Goal: Task Accomplishment & Management: Manage account settings

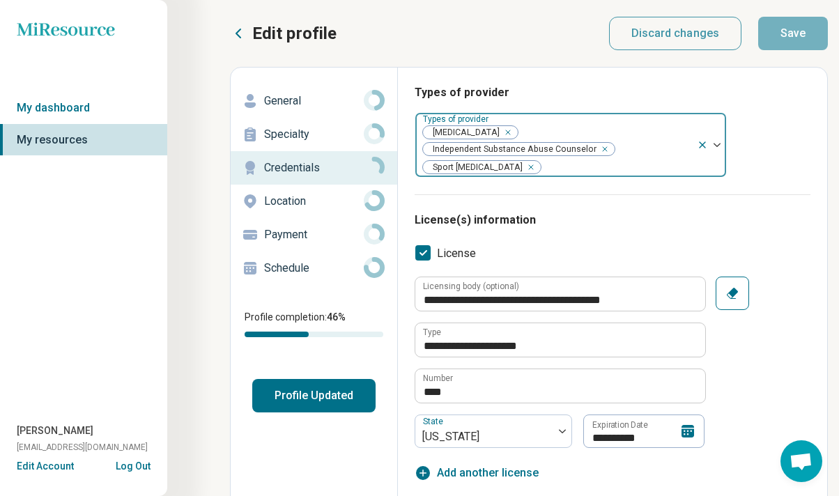
click at [479, 130] on span "[MEDICAL_DATA]" at bounding box center [463, 132] width 81 height 13
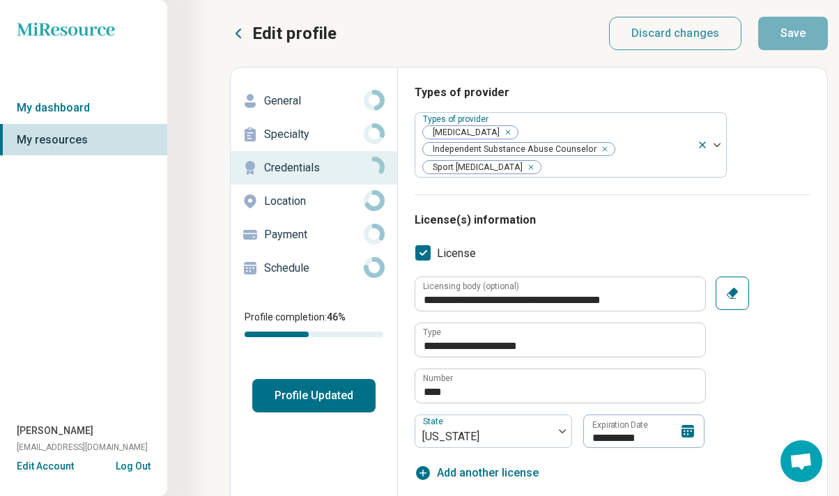
click at [769, 156] on div "Types of provider Types of provider [MEDICAL_DATA] Independent Substance Abuse …" at bounding box center [613, 139] width 396 height 110
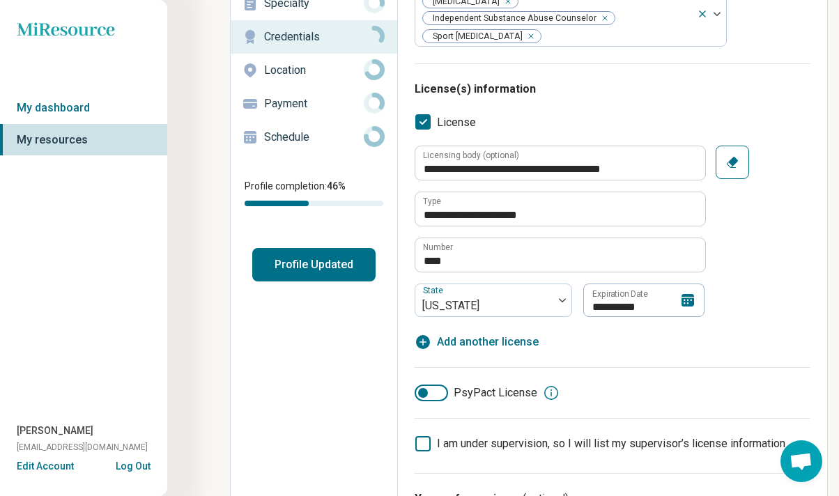
scroll to position [132, 0]
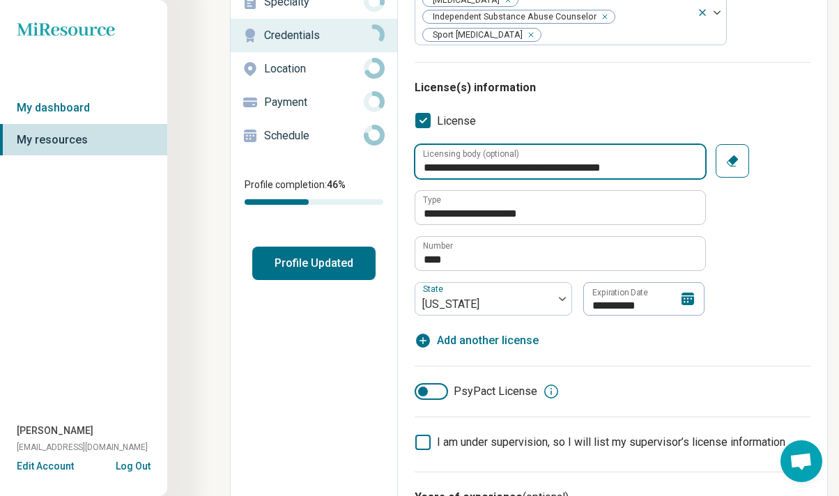
type textarea "*"
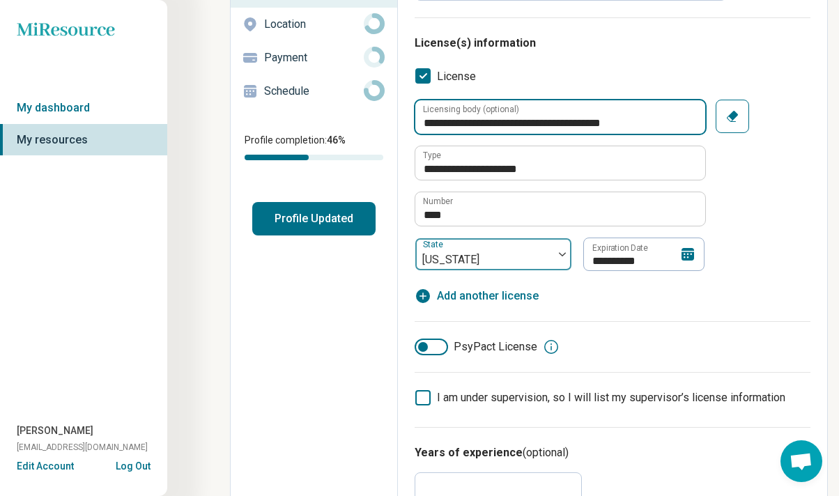
scroll to position [177, 0]
type input "**********"
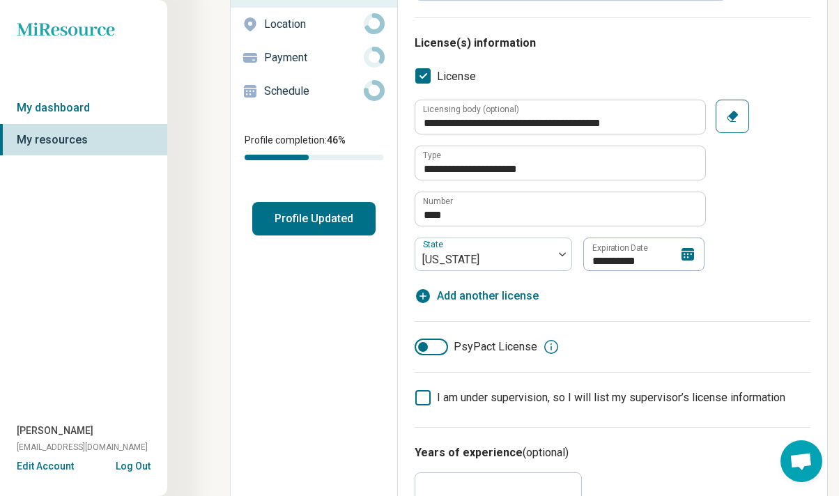
click at [686, 254] on icon at bounding box center [688, 254] width 13 height 13
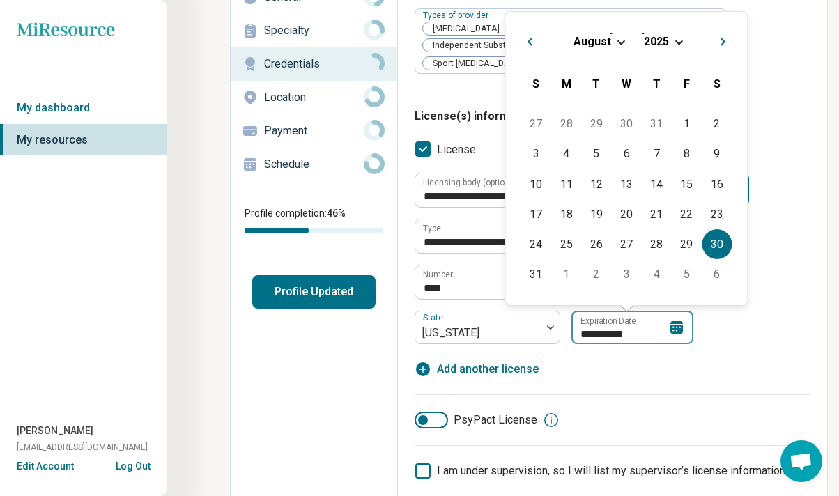
scroll to position [99, 0]
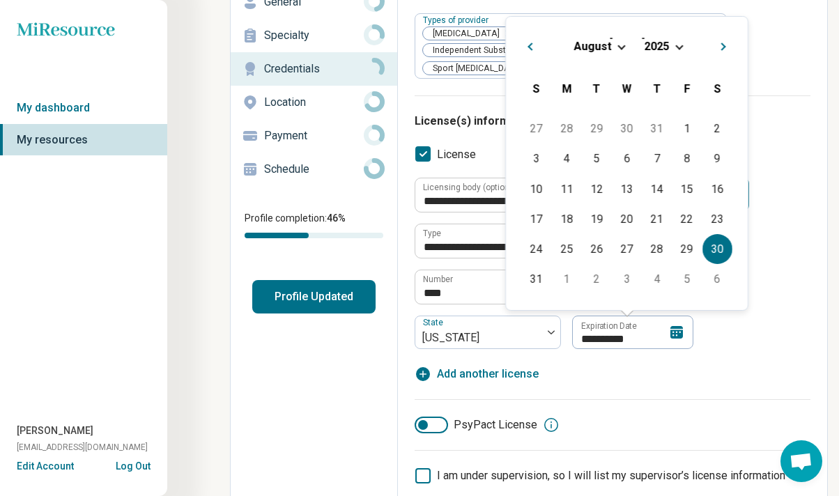
click at [676, 47] on span "Choose Date" at bounding box center [679, 46] width 8 height 8
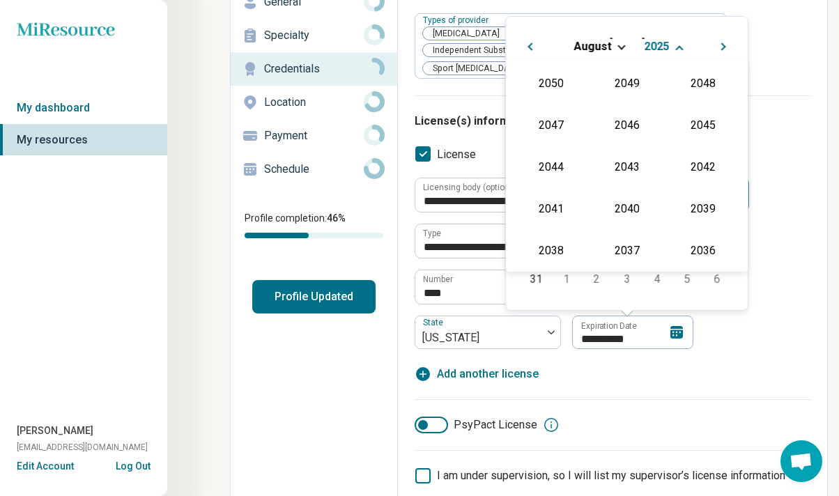
scroll to position [252, 0]
click at [705, 121] on div "2027" at bounding box center [703, 124] width 68 height 25
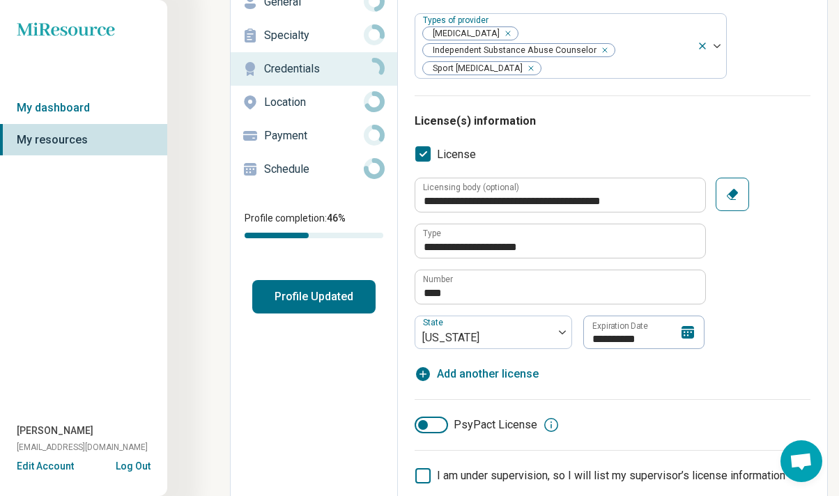
click at [785, 119] on h3 "License(s) information" at bounding box center [613, 121] width 396 height 17
click at [638, 333] on input "**********" at bounding box center [644, 332] width 122 height 33
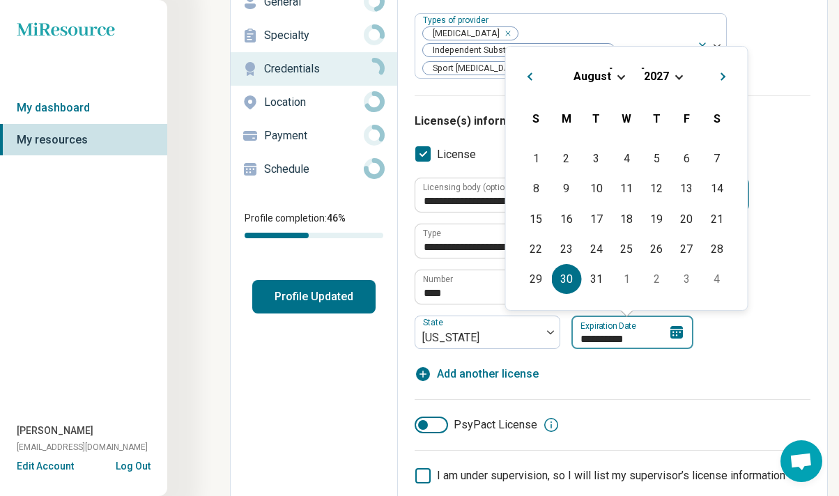
type input "**********"
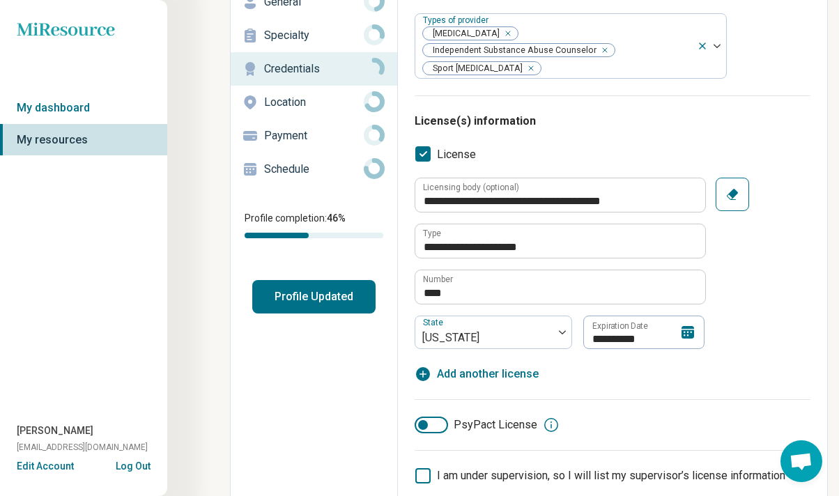
click at [740, 347] on div "**********" at bounding box center [613, 263] width 396 height 171
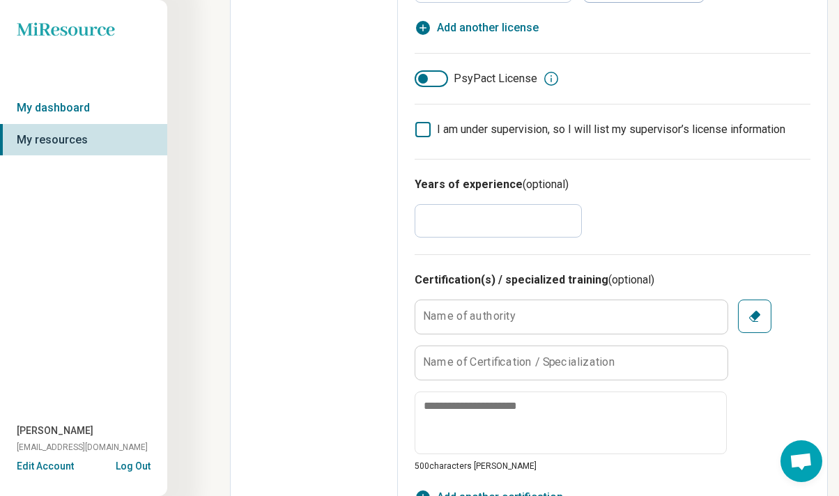
scroll to position [446, 0]
click at [431, 222] on input "*" at bounding box center [498, 220] width 167 height 33
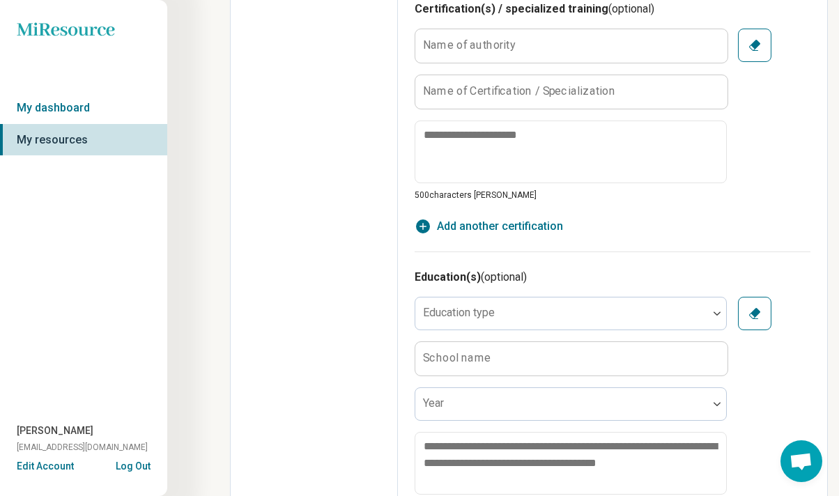
scroll to position [716, 0]
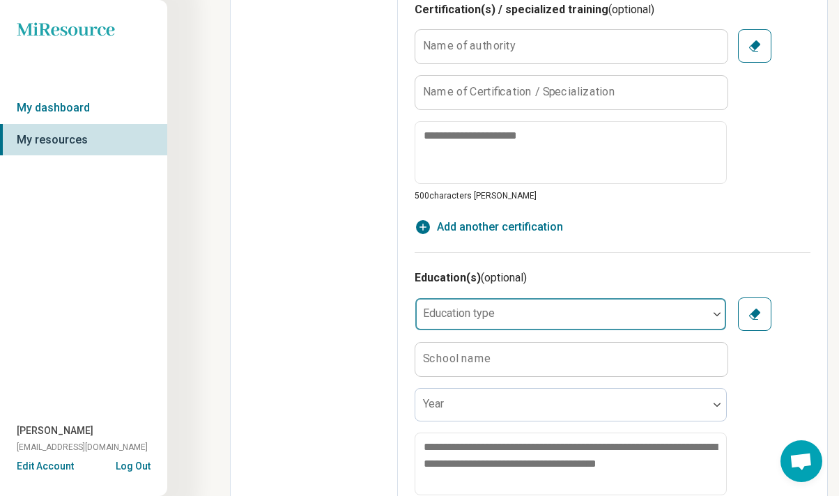
type input "**"
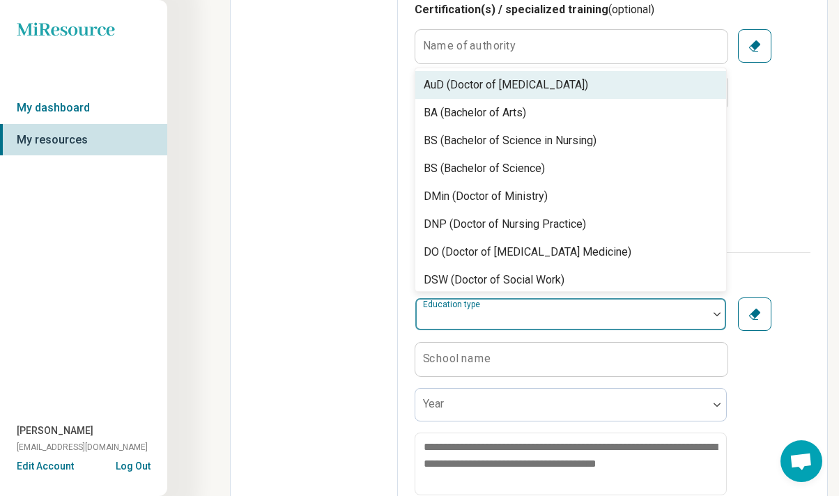
click at [717, 314] on img at bounding box center [717, 314] width 7 height 4
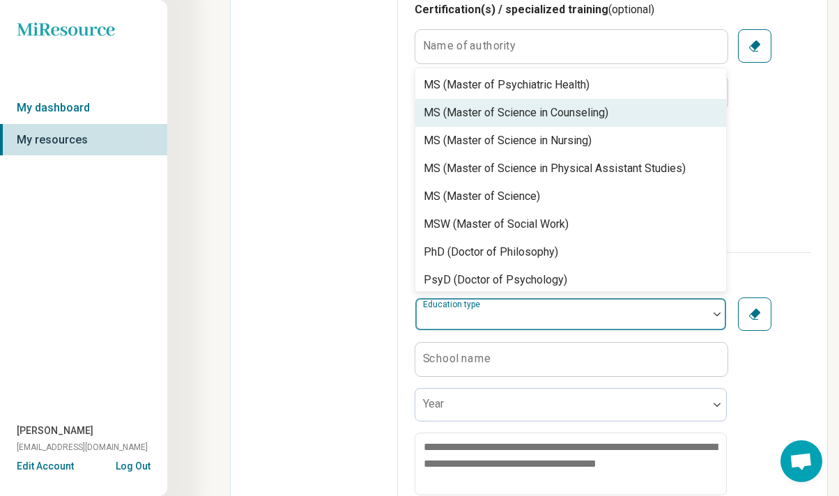
scroll to position [663, 0]
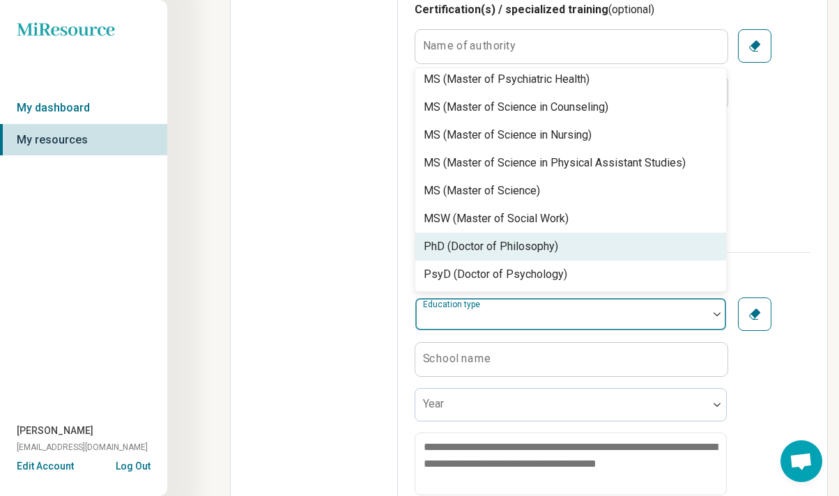
click at [654, 247] on div "PhD (Doctor of Philosophy)" at bounding box center [570, 247] width 311 height 28
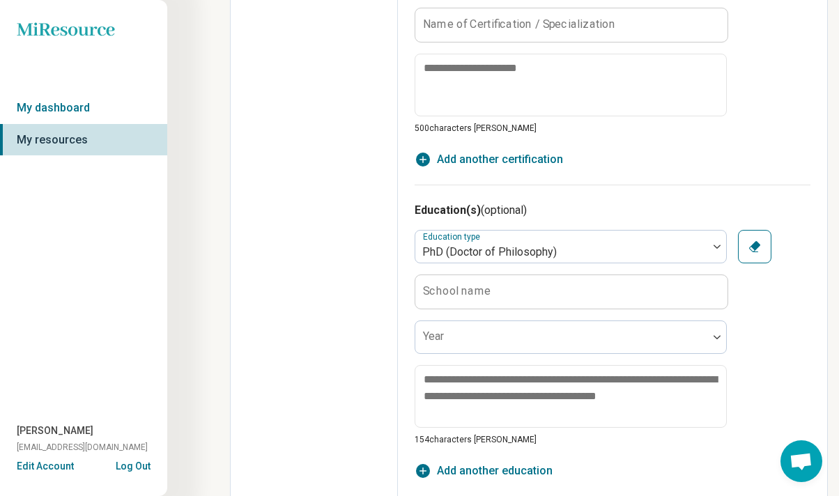
scroll to position [804, 0]
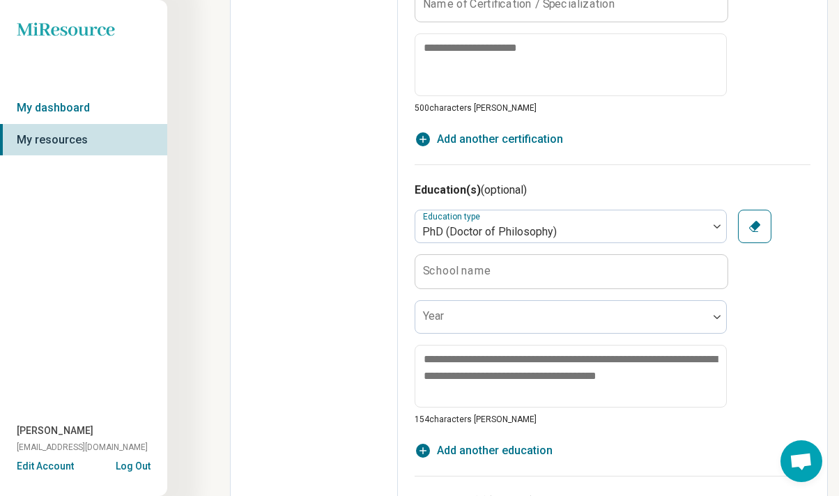
click at [437, 273] on label "School name" at bounding box center [457, 271] width 68 height 11
click at [437, 273] on input "School name" at bounding box center [571, 271] width 312 height 33
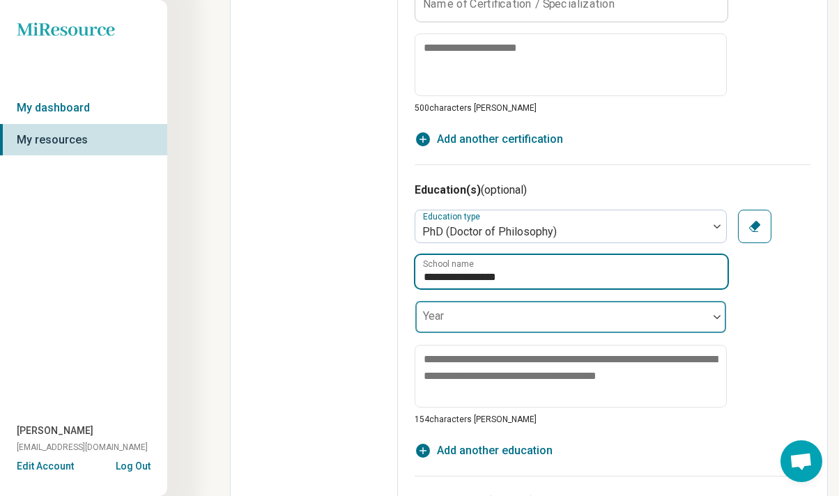
type input "**********"
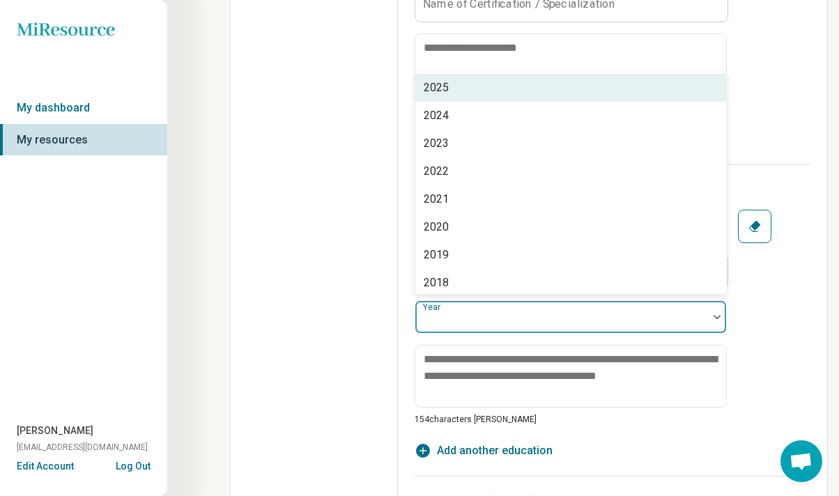
click at [715, 320] on div at bounding box center [717, 317] width 18 height 32
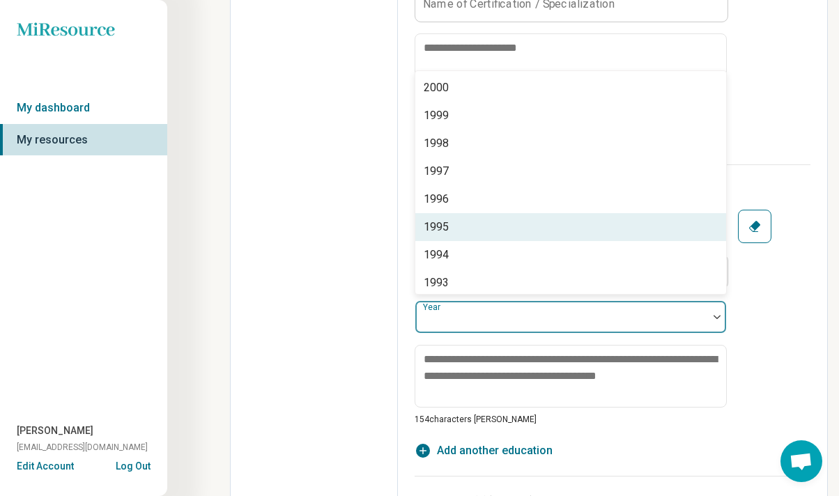
scroll to position [696, 0]
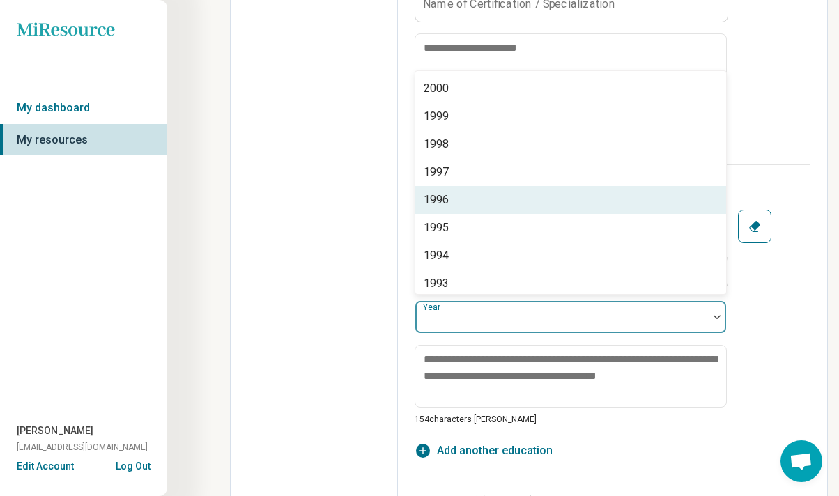
click at [443, 196] on div "1996" at bounding box center [436, 200] width 25 height 17
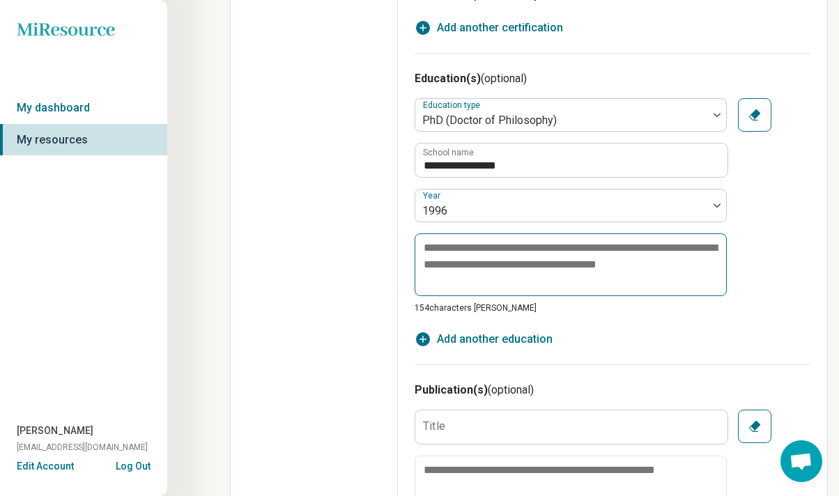
scroll to position [932, 0]
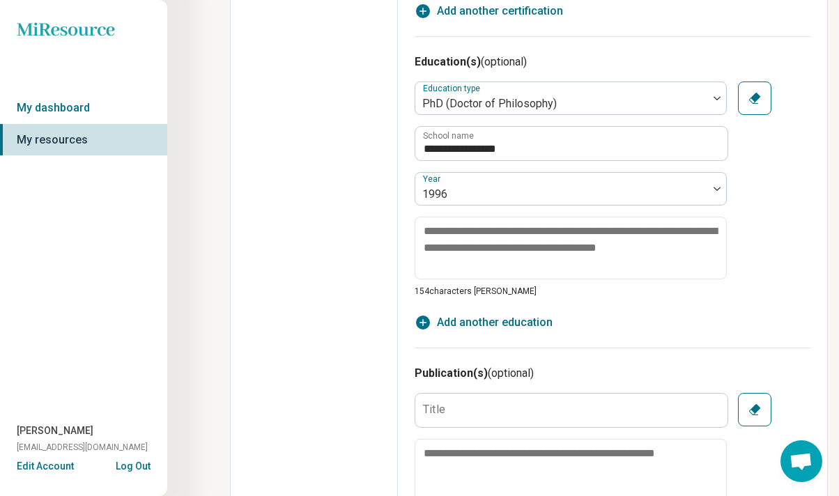
click at [544, 319] on span "Add another education" at bounding box center [495, 322] width 116 height 17
type textarea "*"
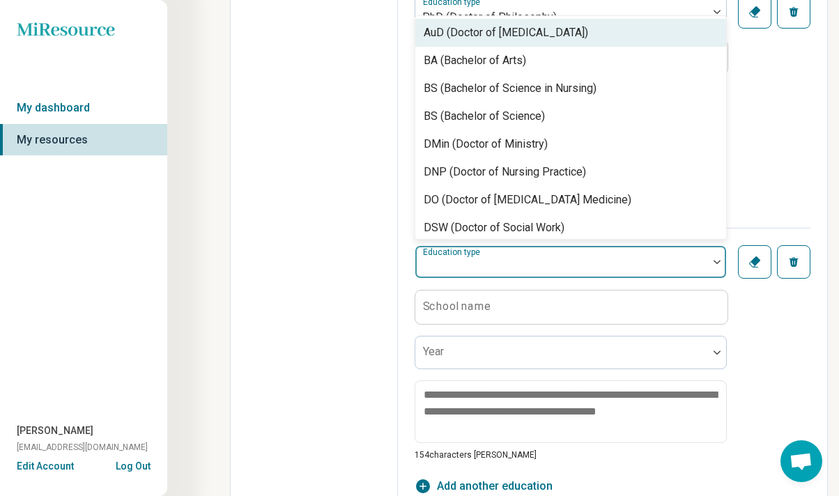
click at [716, 279] on div "AuD (Doctor of [MEDICAL_DATA]), 1 of 31. 31 results available. Use Up and Down …" at bounding box center [571, 261] width 312 height 33
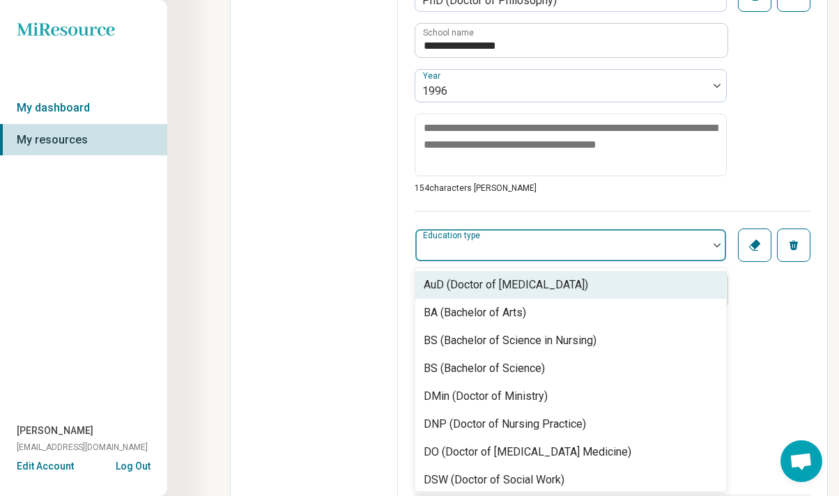
scroll to position [1037, 0]
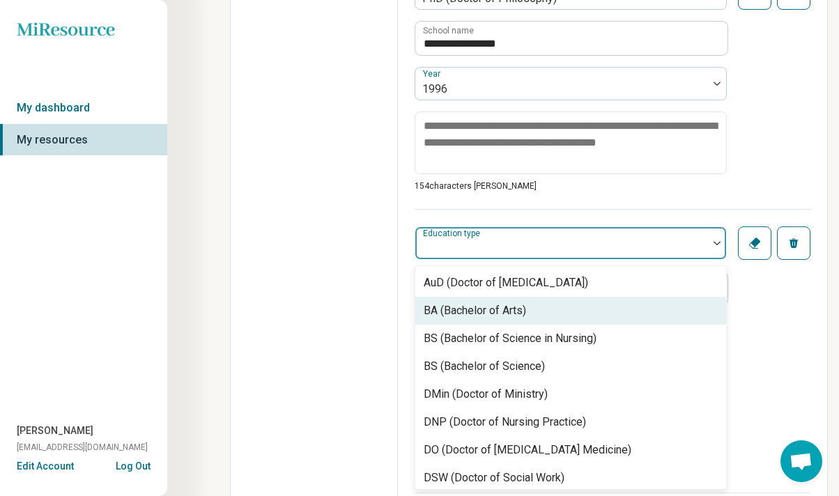
click at [700, 313] on div "BA (Bachelor of Arts)" at bounding box center [570, 311] width 311 height 28
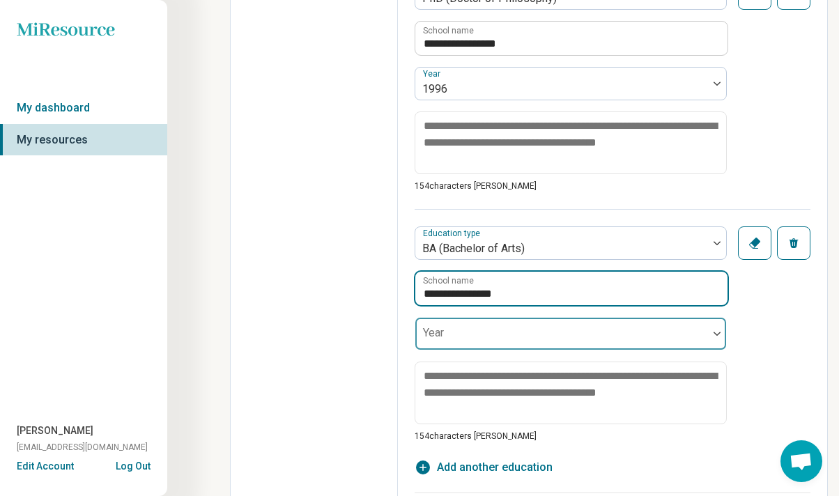
type input "**********"
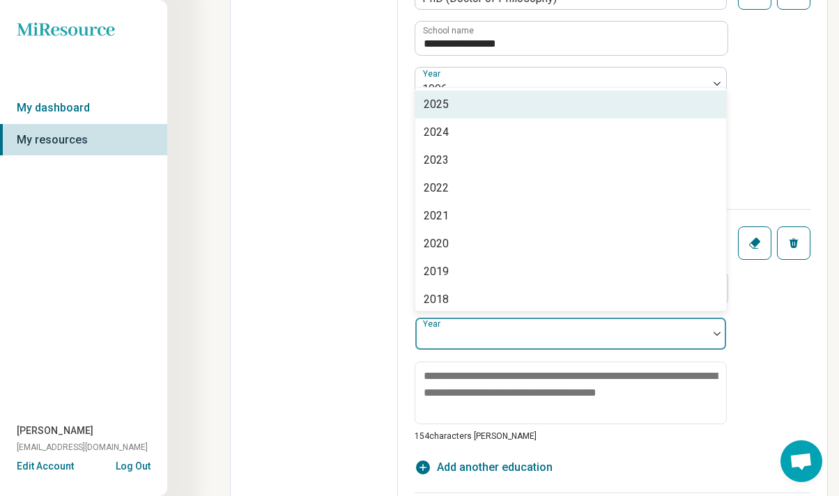
click at [486, 335] on div at bounding box center [562, 340] width 282 height 20
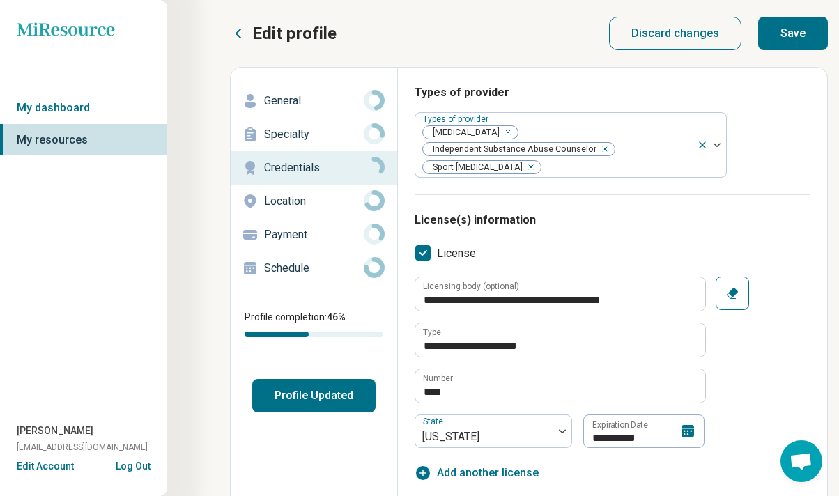
scroll to position [0, 0]
type input "****"
click at [801, 28] on button "Save" at bounding box center [793, 33] width 70 height 33
click at [799, 33] on button "Save" at bounding box center [793, 33] width 70 height 33
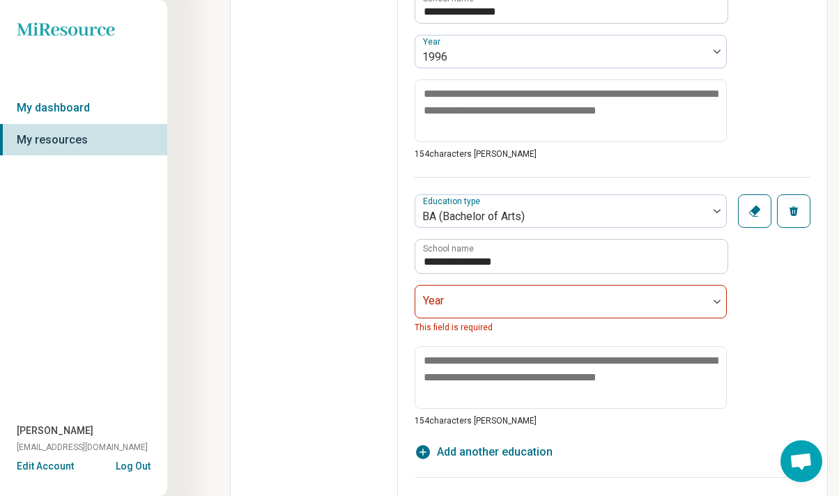
scroll to position [1071, 0]
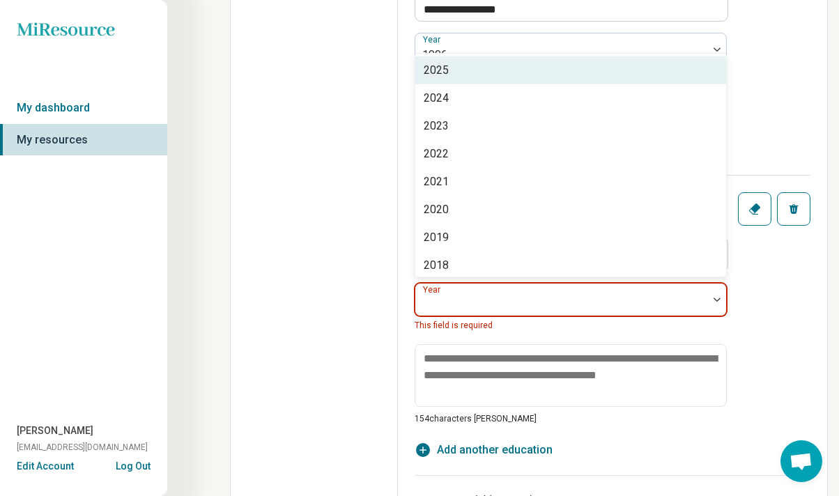
click at [716, 300] on img at bounding box center [717, 300] width 7 height 4
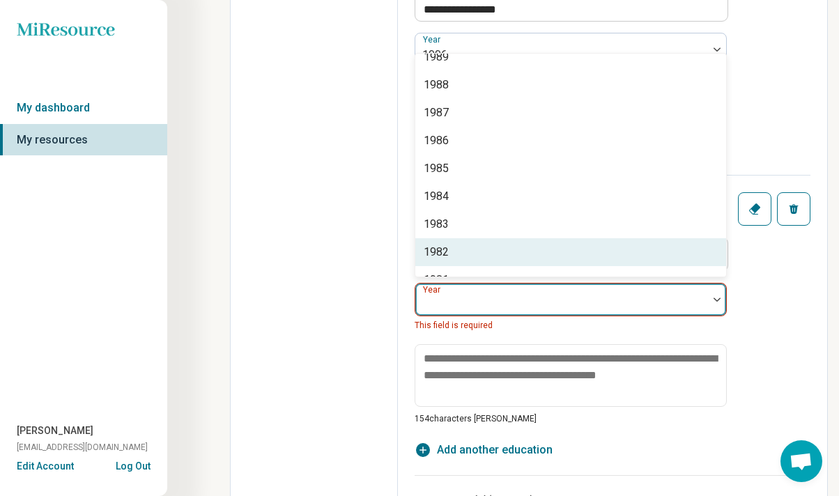
scroll to position [1015, 0]
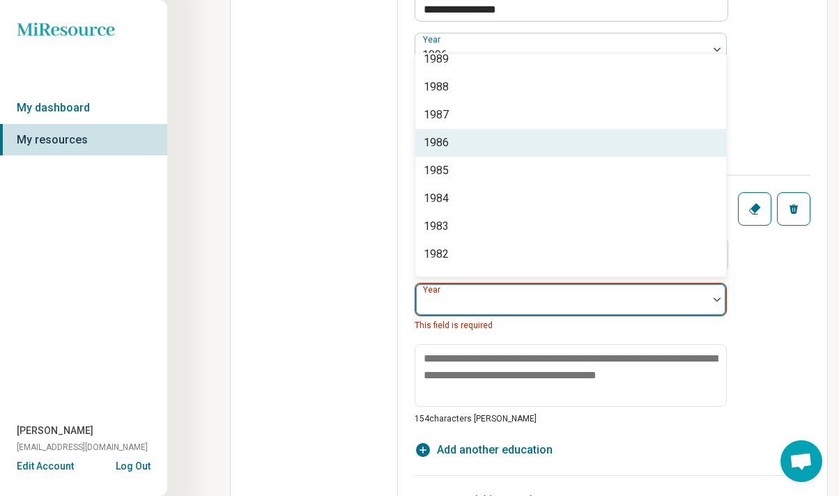
click at [631, 153] on div "1986" at bounding box center [570, 143] width 311 height 28
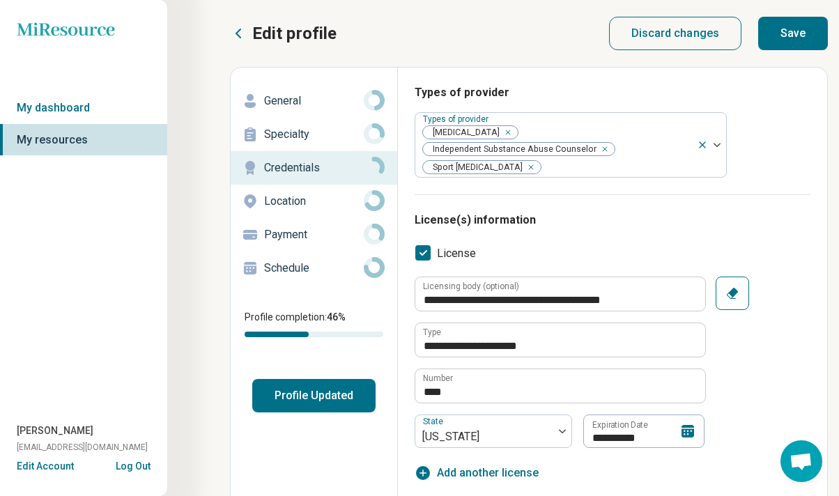
scroll to position [0, 0]
click at [785, 34] on button "Save" at bounding box center [793, 33] width 70 height 33
type textarea "*"
click at [328, 392] on button "Profile Updated" at bounding box center [313, 395] width 123 height 33
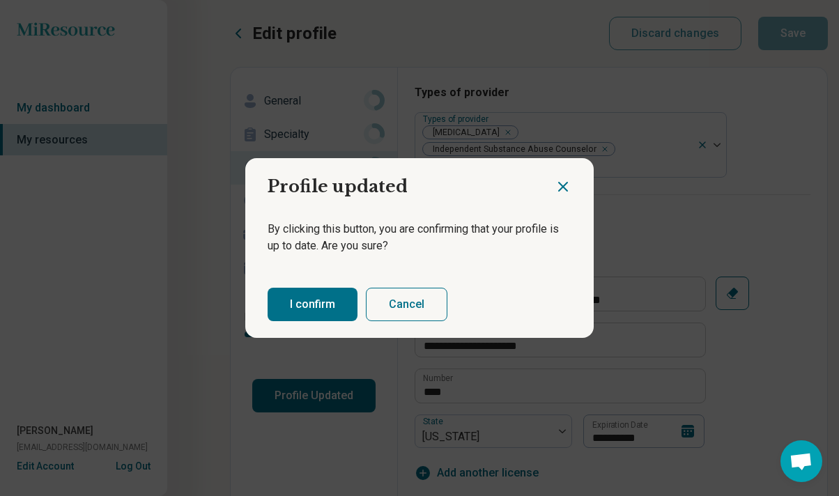
click at [333, 307] on button "I confirm" at bounding box center [313, 304] width 90 height 33
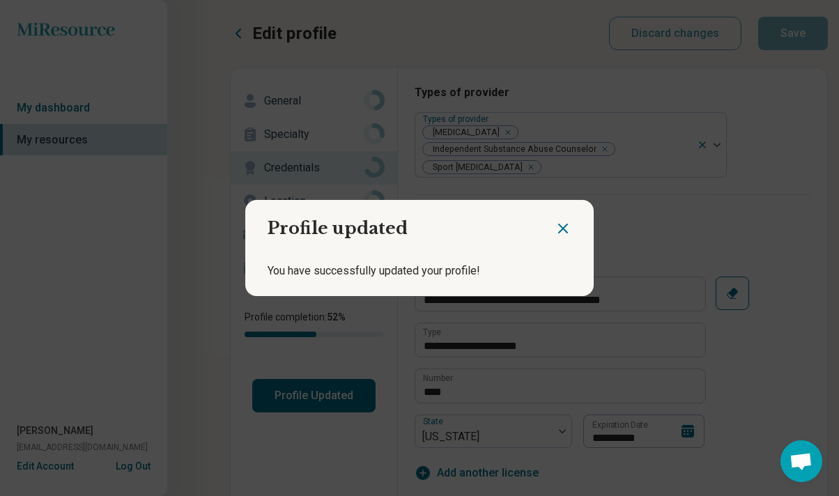
click at [563, 227] on icon "Close dialog" at bounding box center [563, 228] width 17 height 17
